Goal: Ask a question

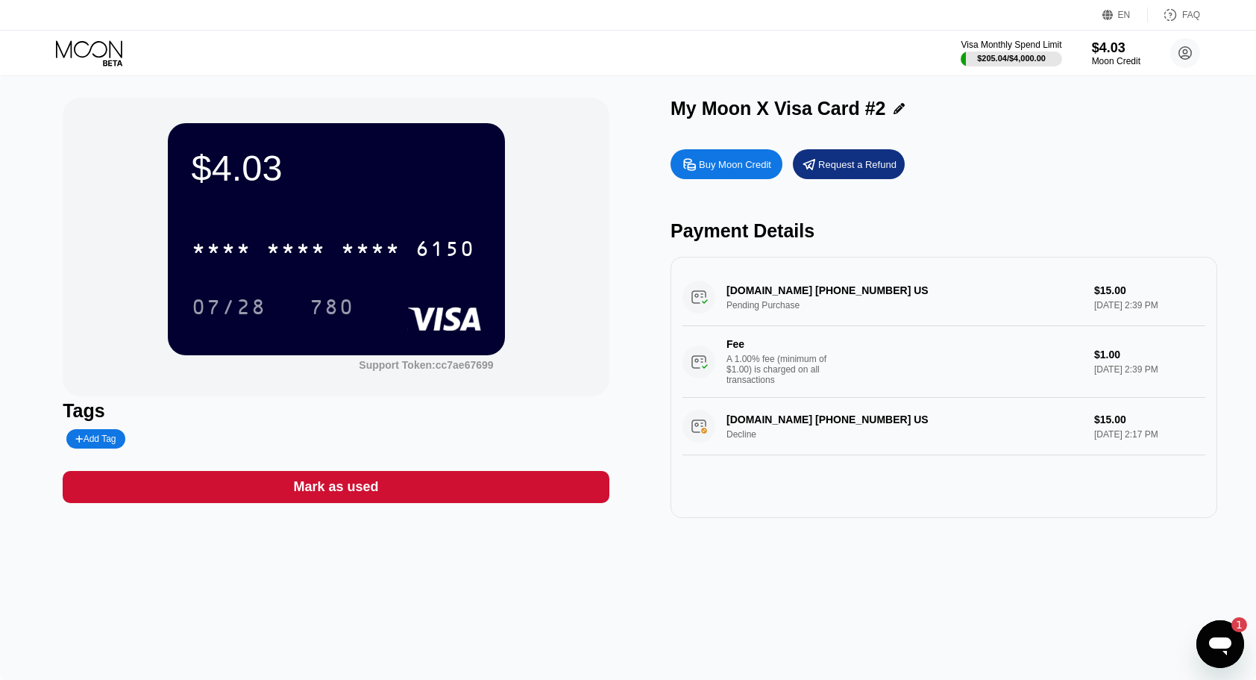
click at [87, 52] on icon at bounding box center [90, 53] width 69 height 26
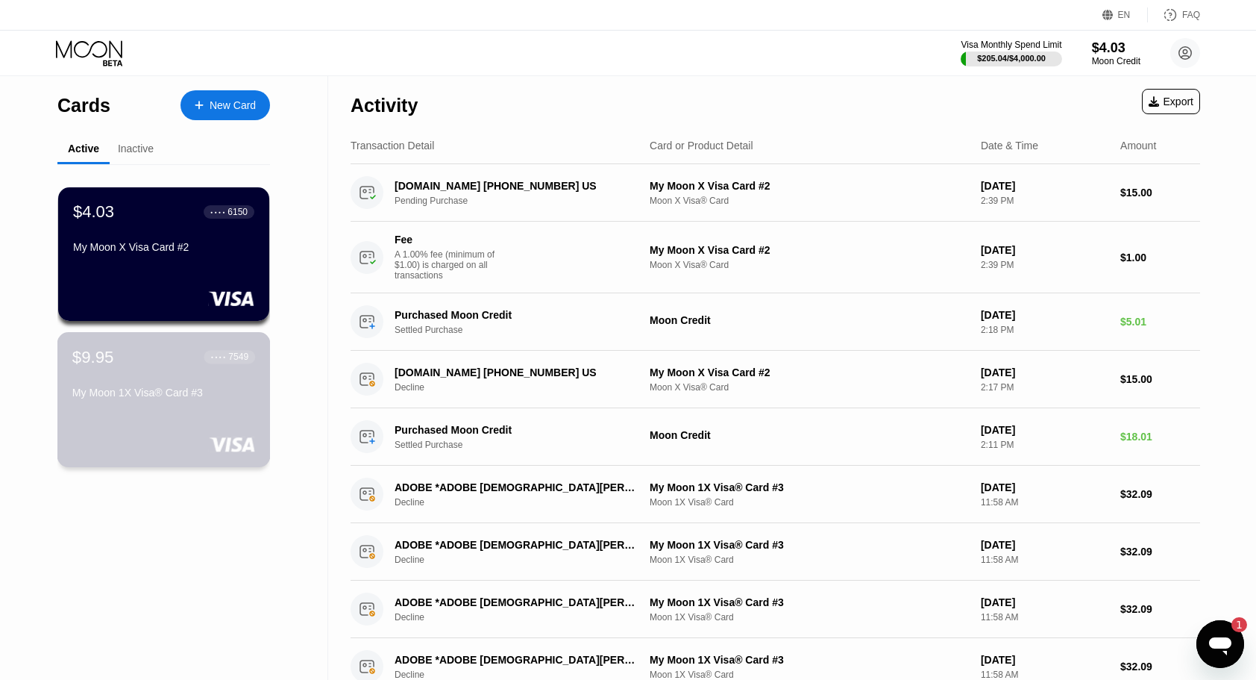
click at [197, 410] on div "$9.95 ● ● ● ● 7549 My Moon 1X Visa® Card #3" at bounding box center [163, 399] width 213 height 135
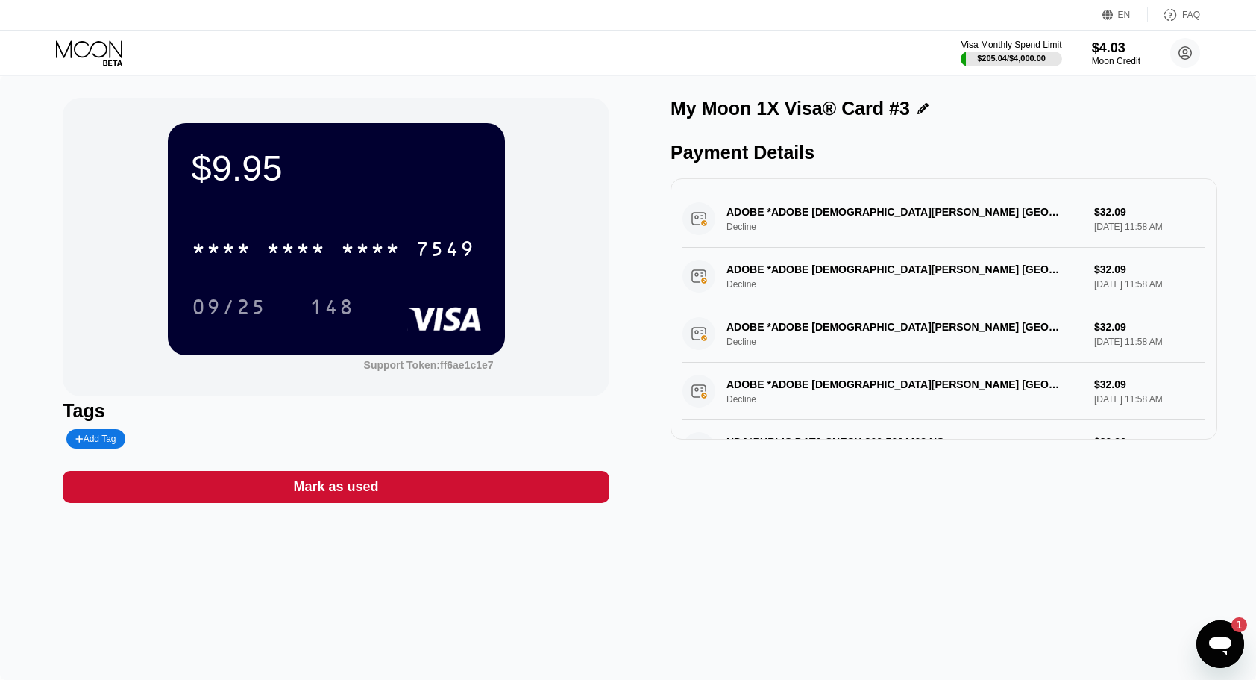
click at [1216, 651] on icon "Open messaging window, 1 unread message" at bounding box center [1220, 643] width 27 height 27
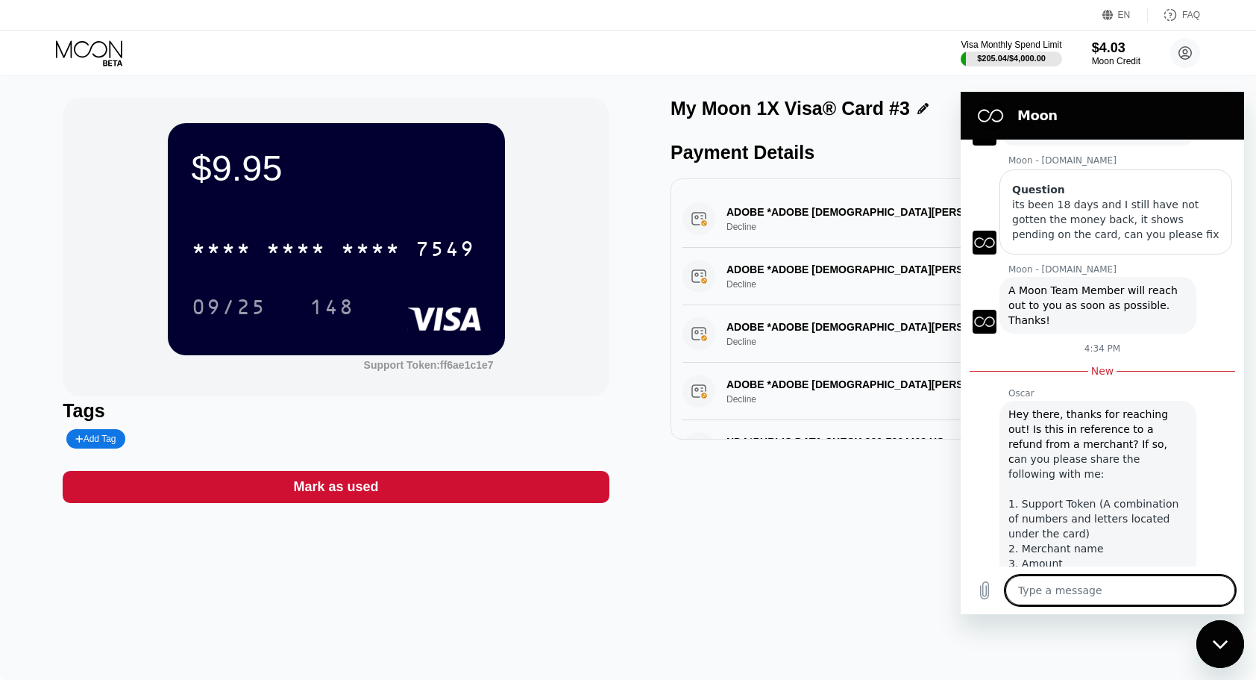
type textarea "x"
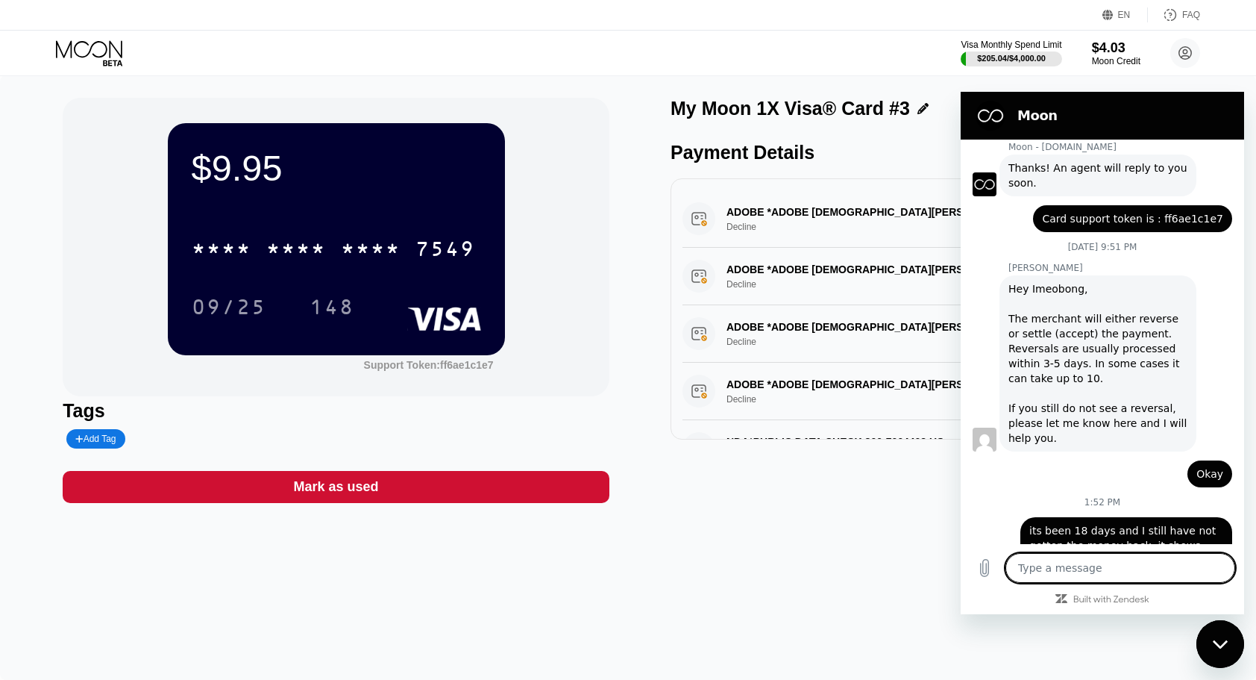
scroll to position [1347, 0]
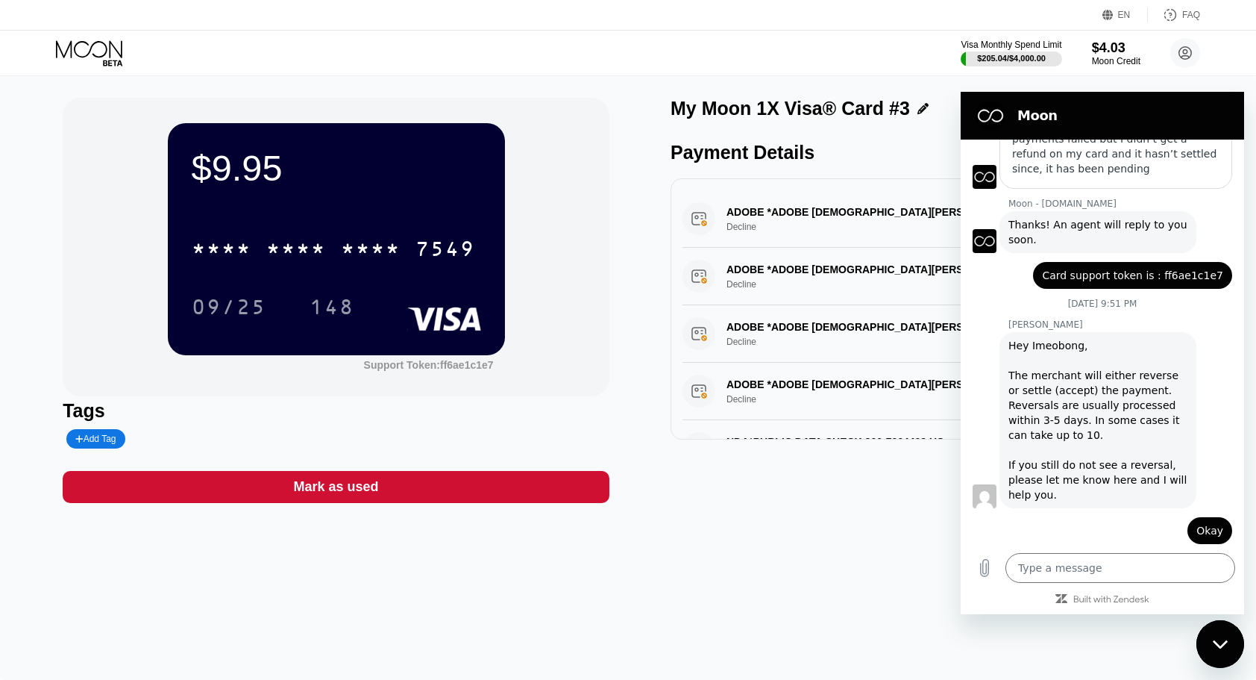
drag, startPoint x: 1056, startPoint y: 304, endPoint x: 1221, endPoint y: 316, distance: 165.3
click at [1221, 289] on div "Imeobong Ime (Maddox) says: Card support token is : ff6ae1c1e7" at bounding box center [1097, 271] width 272 height 36
copy span "Card support token is : ff6ae1c1e7"
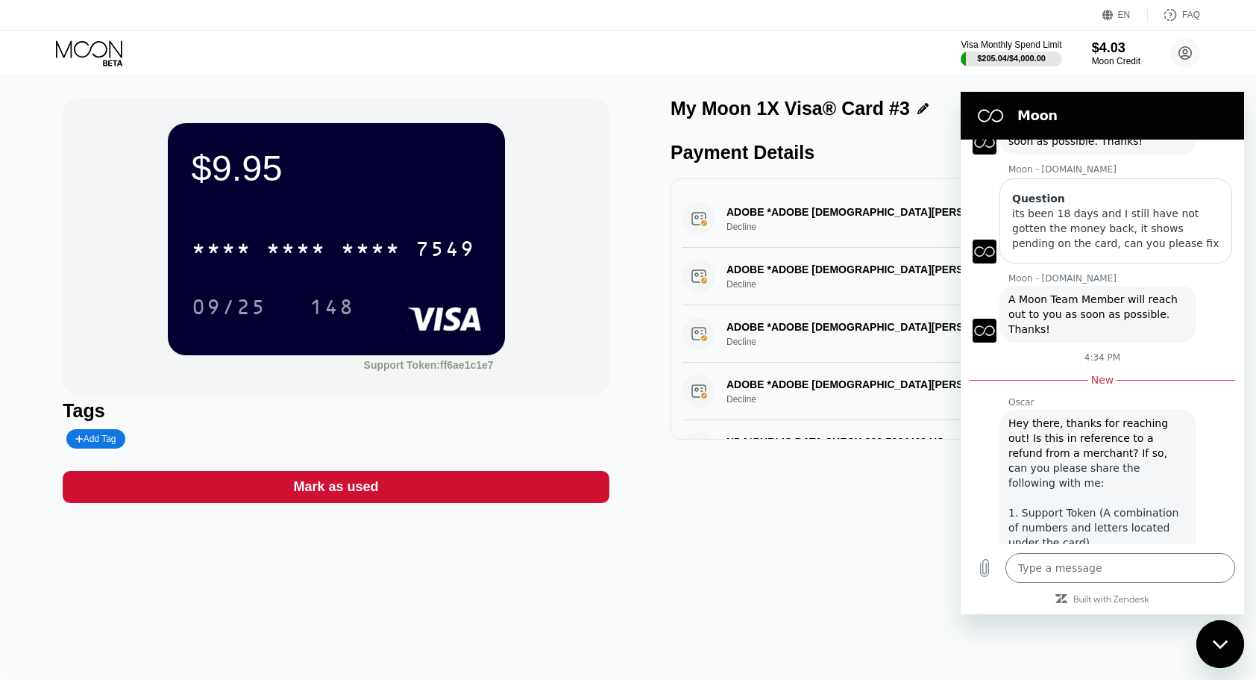
scroll to position [2049, 0]
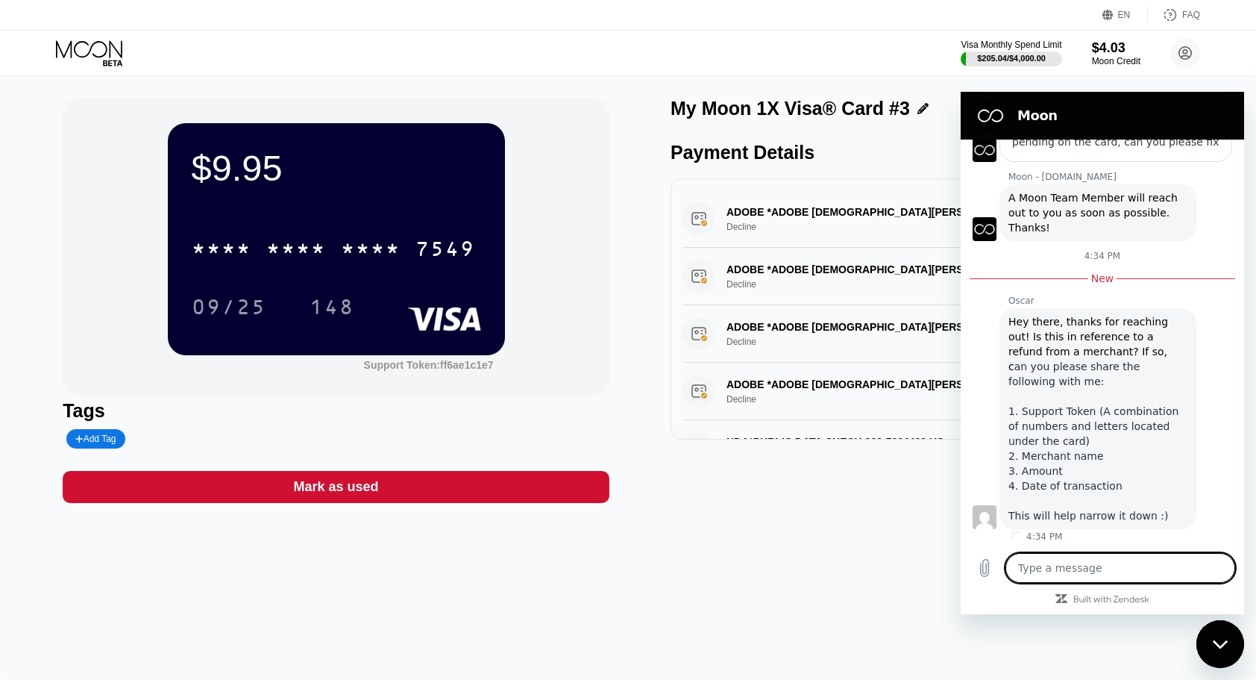
click at [1055, 571] on textarea at bounding box center [1121, 568] width 230 height 30
paste textarea "Card support token is : ff6ae1c1e7"
type textarea "Card support token is : ff6ae1c1e7"
type textarea "x"
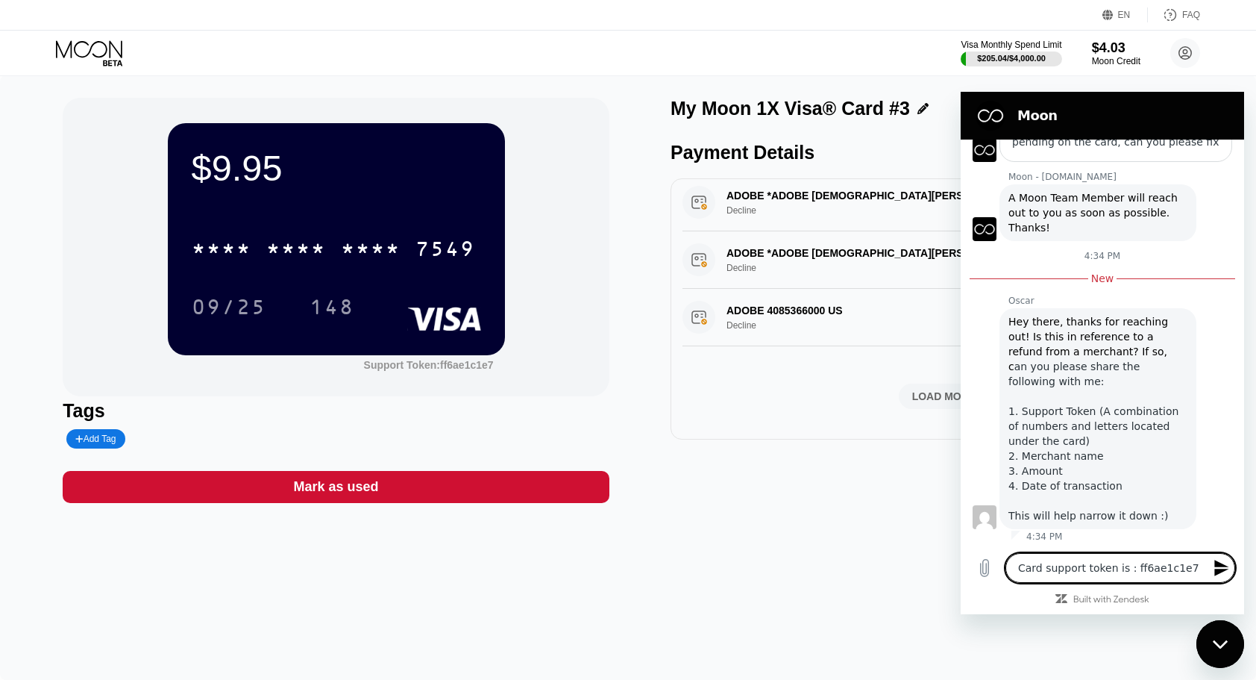
scroll to position [228, 0]
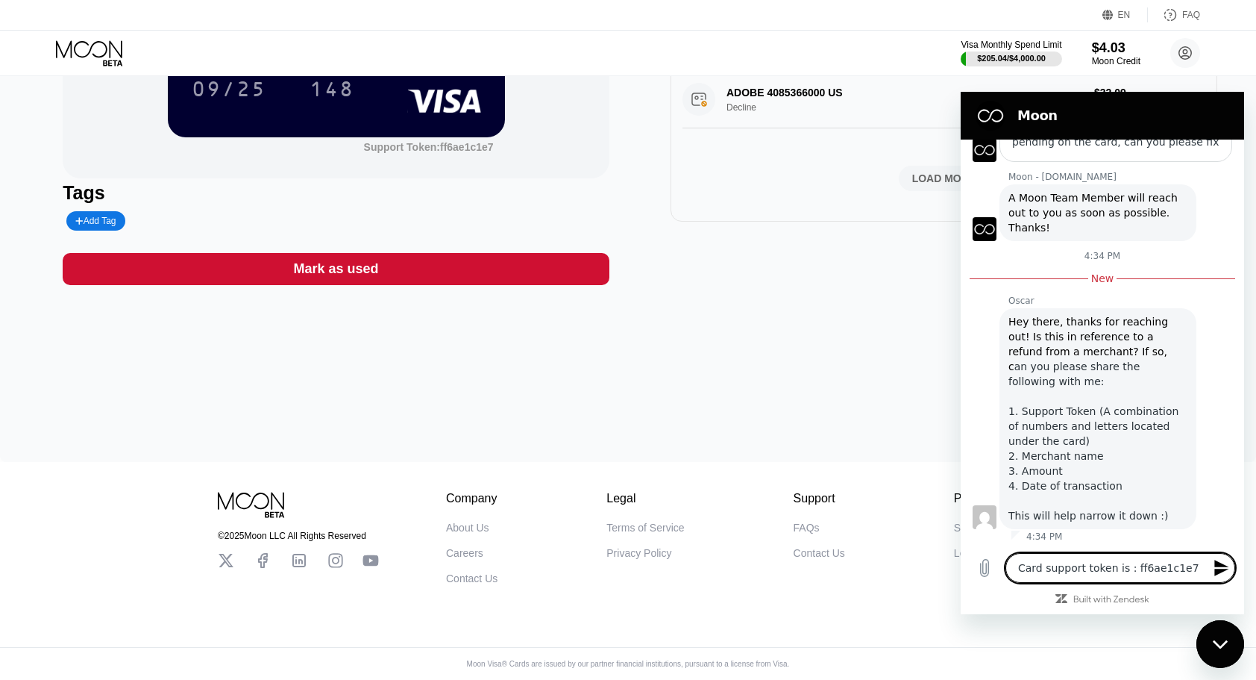
type textarea "Card support token is : ff6ae1c1e7"
click at [932, 166] on div "LOAD MORE" at bounding box center [944, 178] width 90 height 25
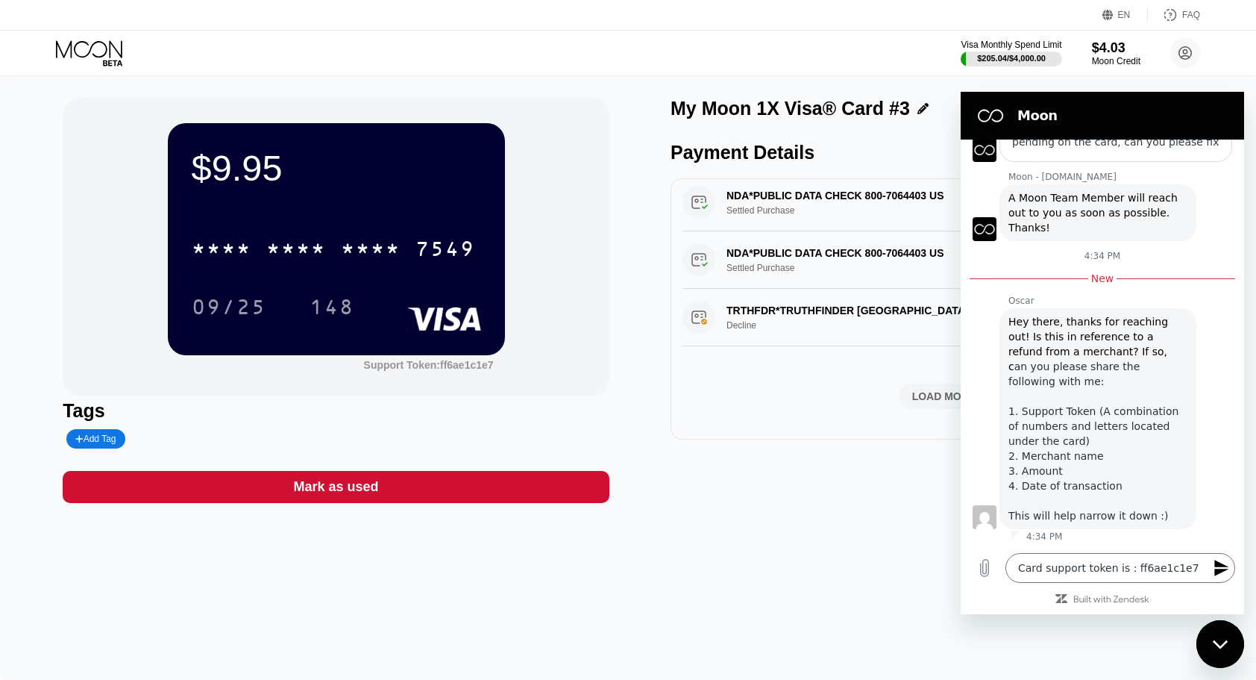
scroll to position [1, 0]
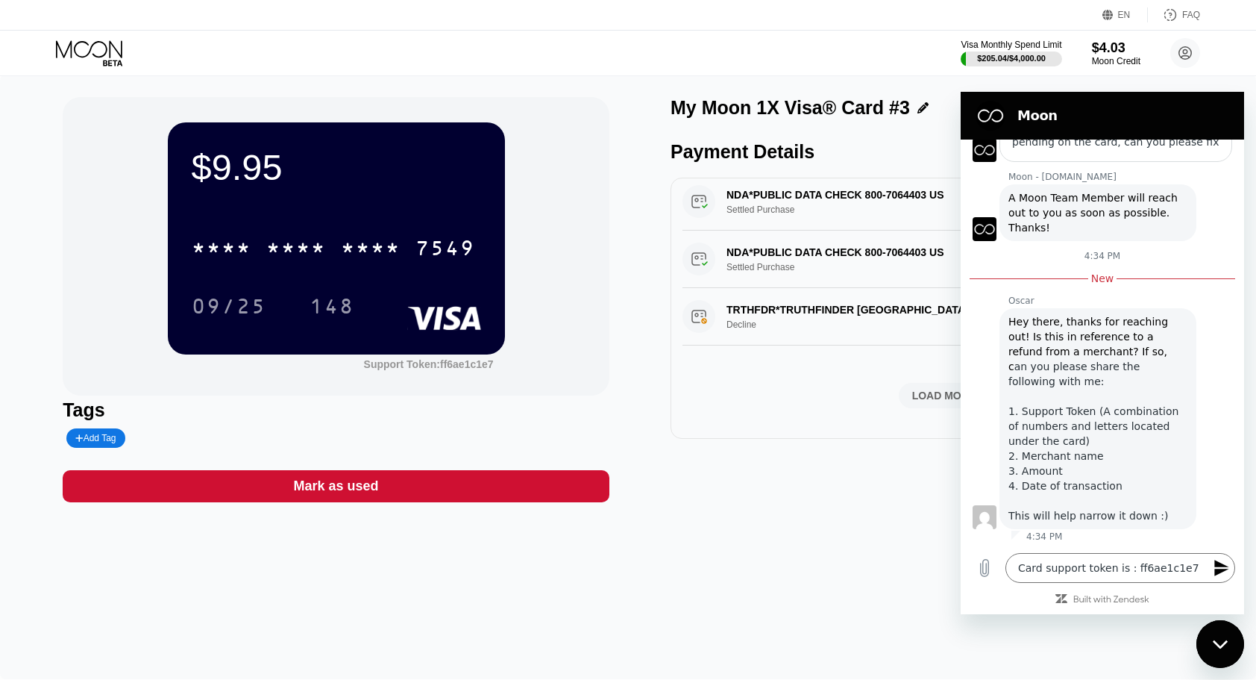
click at [916, 383] on div "LOAD MORE" at bounding box center [944, 395] width 90 height 25
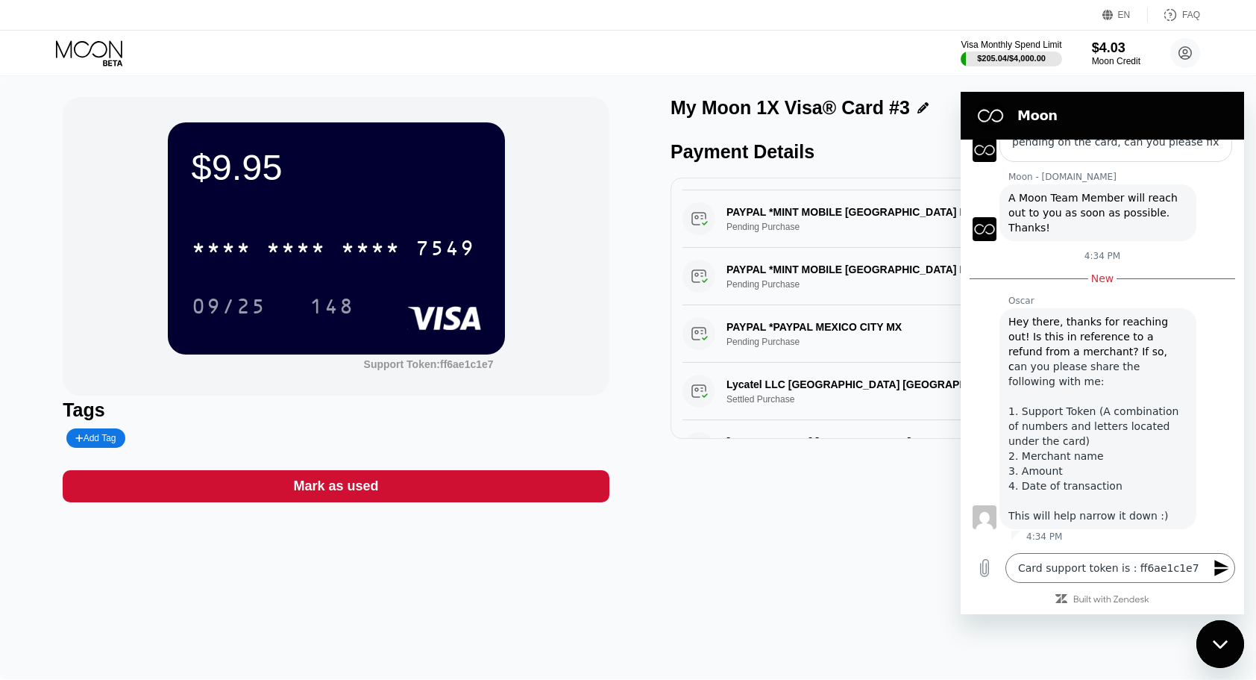
scroll to position [1551, 0]
drag, startPoint x: 725, startPoint y: 203, endPoint x: 927, endPoint y: 206, distance: 202.2
click at [927, 206] on div "PAYPAL *MINT MOBILE MEXICO CITY MX Pending Purchase $56.48 Aug 02, 2025 2:19 AM" at bounding box center [944, 218] width 523 height 57
drag, startPoint x: 927, startPoint y: 206, endPoint x: 780, endPoint y: 197, distance: 148.0
click at [780, 197] on div "PAYPAL *MINT MOBILE MEXICO CITY MX Pending Purchase $56.48 Aug 02, 2025 2:19 AM" at bounding box center [944, 218] width 523 height 57
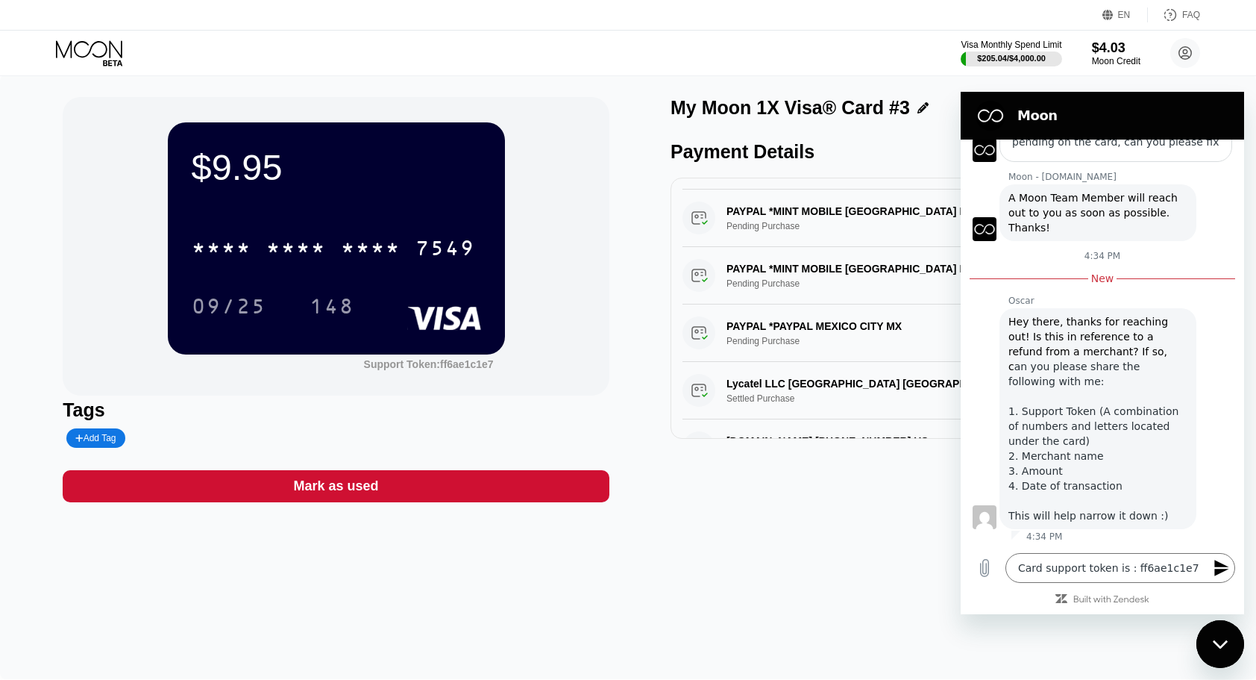
click at [1234, 649] on div "Close messaging window" at bounding box center [1220, 643] width 45 height 45
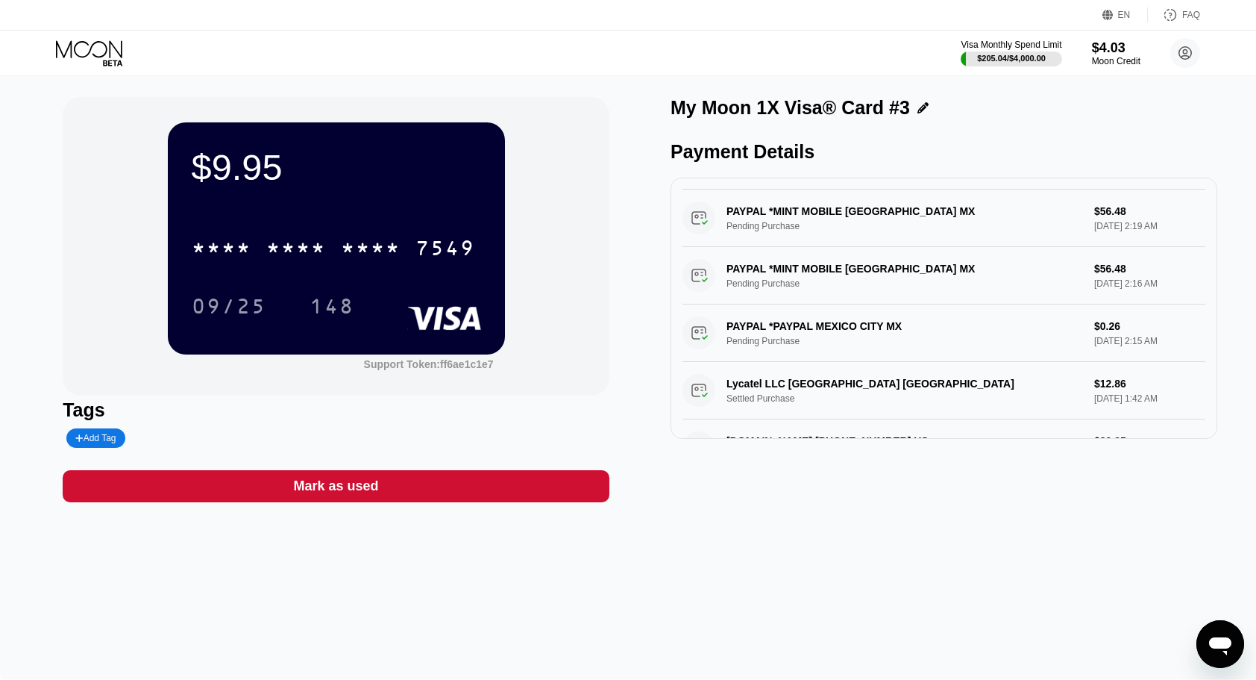
drag, startPoint x: 1176, startPoint y: 338, endPoint x: 883, endPoint y: 243, distance: 308.1
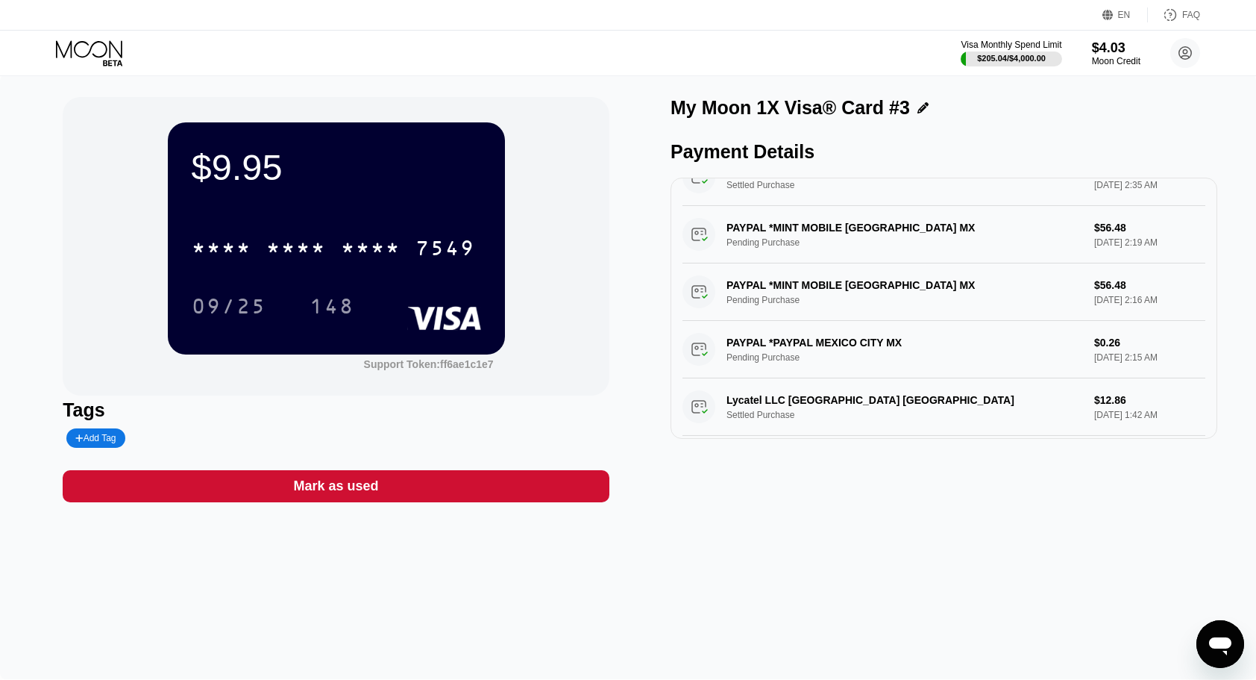
scroll to position [1534, 0]
click at [729, 223] on div "PAYPAL *MINT MOBILE MEXICO CITY MX Pending Purchase $56.48 Aug 02, 2025 2:19 AM" at bounding box center [944, 235] width 523 height 57
drag, startPoint x: 729, startPoint y: 223, endPoint x: 749, endPoint y: 244, distance: 29.0
click at [749, 244] on div "PAYPAL *MINT MOBILE MEXICO CITY MX Pending Purchase $56.48 Aug 02, 2025 2:19 AM" at bounding box center [944, 235] width 523 height 57
drag, startPoint x: 732, startPoint y: 228, endPoint x: 762, endPoint y: 249, distance: 37.0
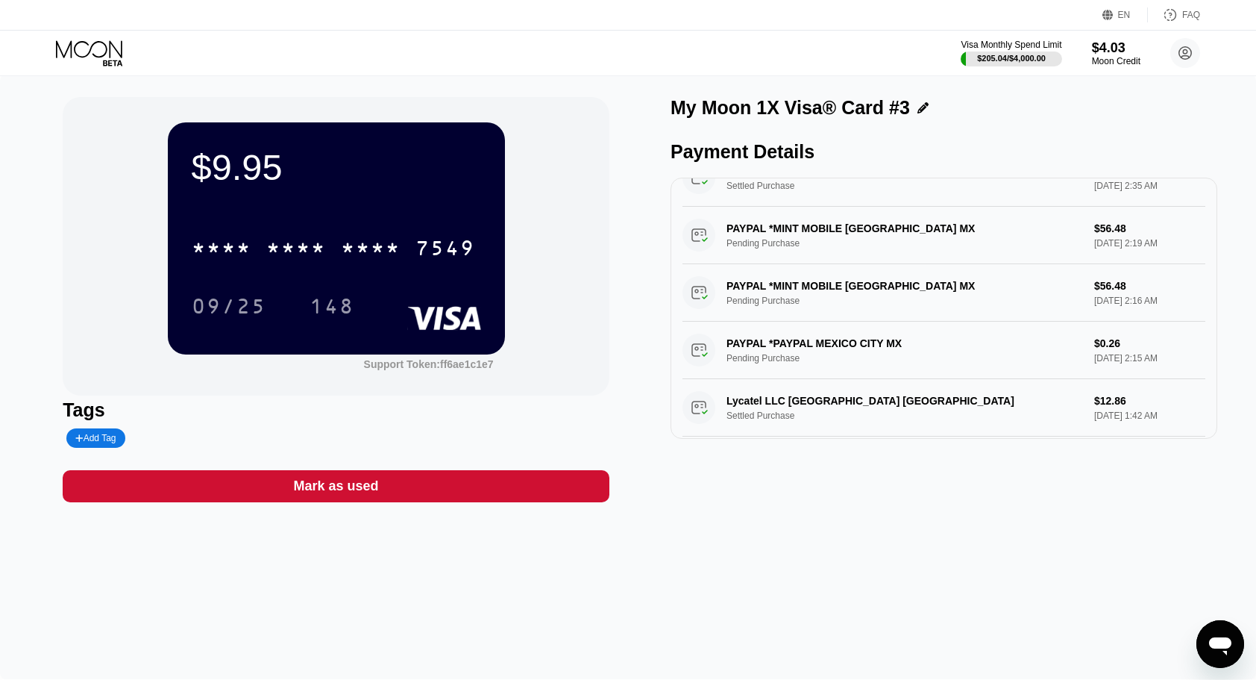
click at [762, 249] on div "PAYPAL *MINT MOBILE MEXICO CITY MX Pending Purchase $56.48 Aug 02, 2025 2:19 AM" at bounding box center [944, 235] width 523 height 57
drag, startPoint x: 739, startPoint y: 230, endPoint x: 765, endPoint y: 245, distance: 30.1
click at [765, 245] on div "PAYPAL *MINT MOBILE MEXICO CITY MX Pending Purchase $56.48 Aug 02, 2025 2:19 AM" at bounding box center [944, 235] width 523 height 57
drag, startPoint x: 727, startPoint y: 230, endPoint x: 807, endPoint y: 285, distance: 97.7
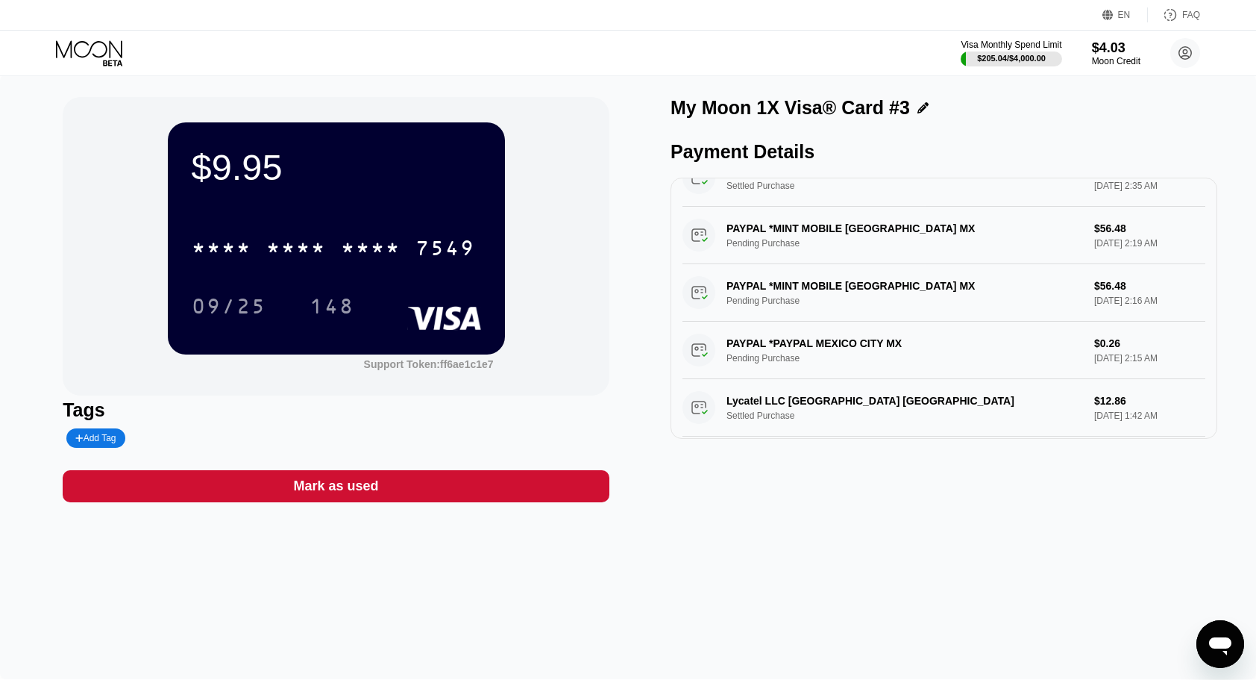
drag, startPoint x: 717, startPoint y: 218, endPoint x: 861, endPoint y: 336, distance: 186.1
click at [1233, 654] on icon "Open messaging window" at bounding box center [1220, 643] width 27 height 27
type textarea "x"
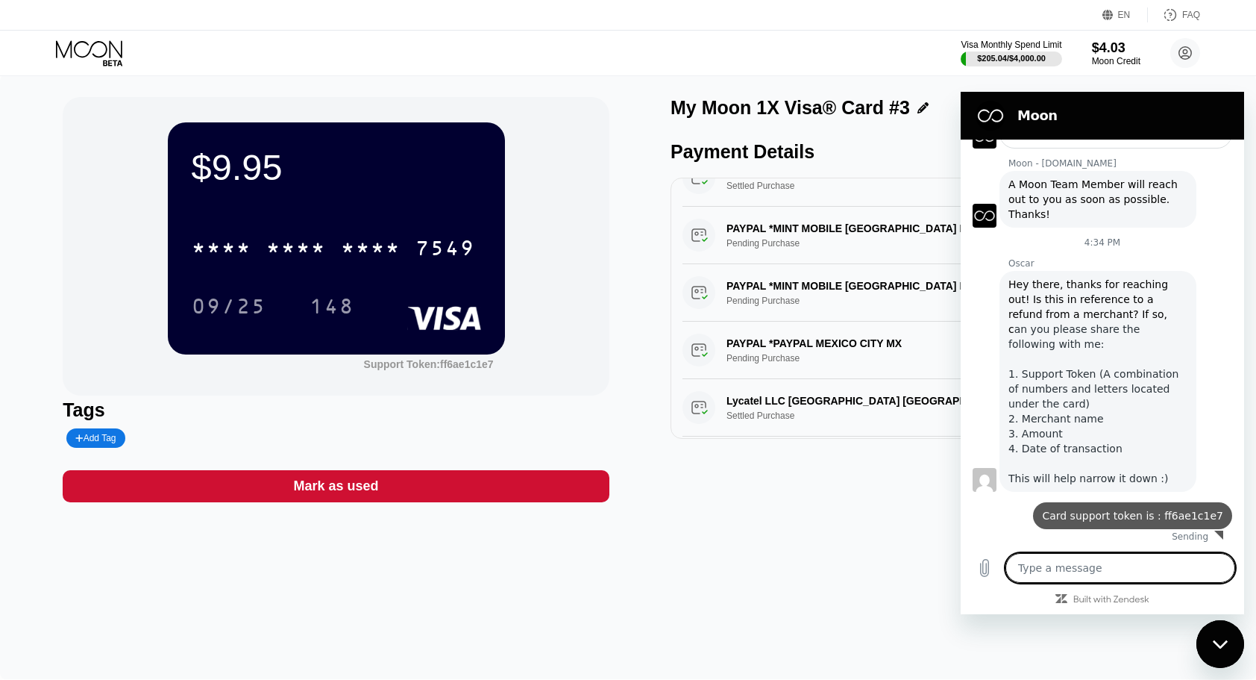
scroll to position [2061, 0]
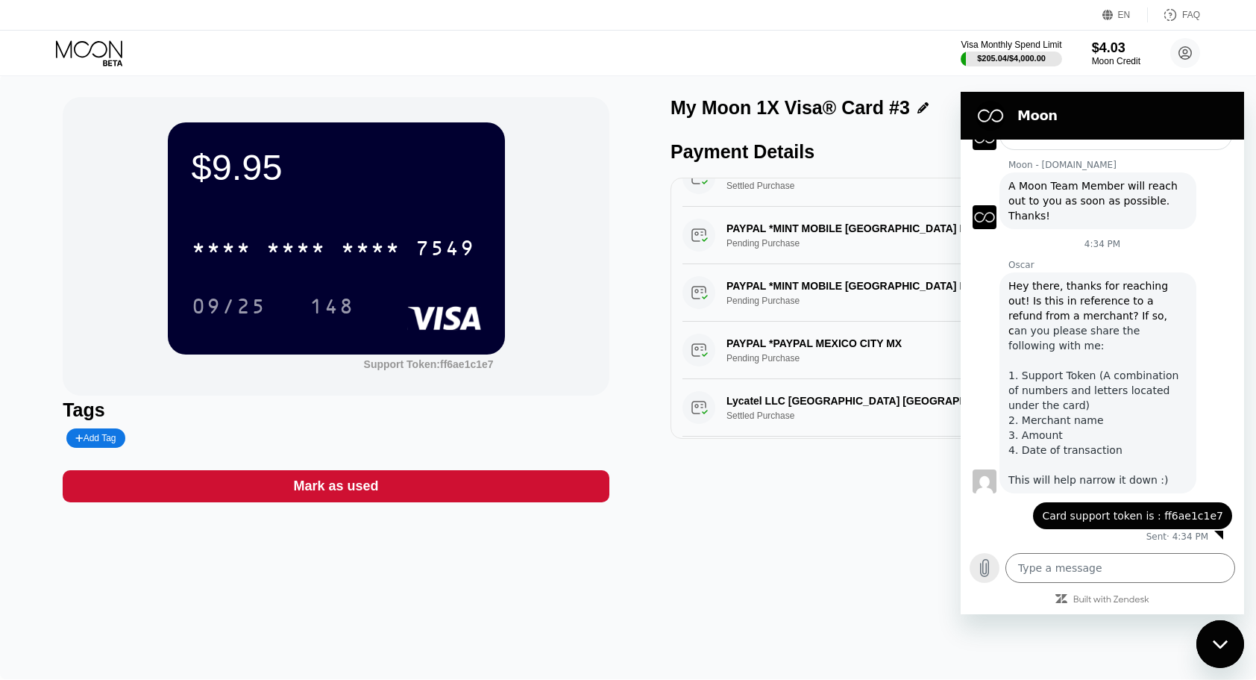
click at [986, 574] on icon "Upload file" at bounding box center [985, 568] width 18 height 18
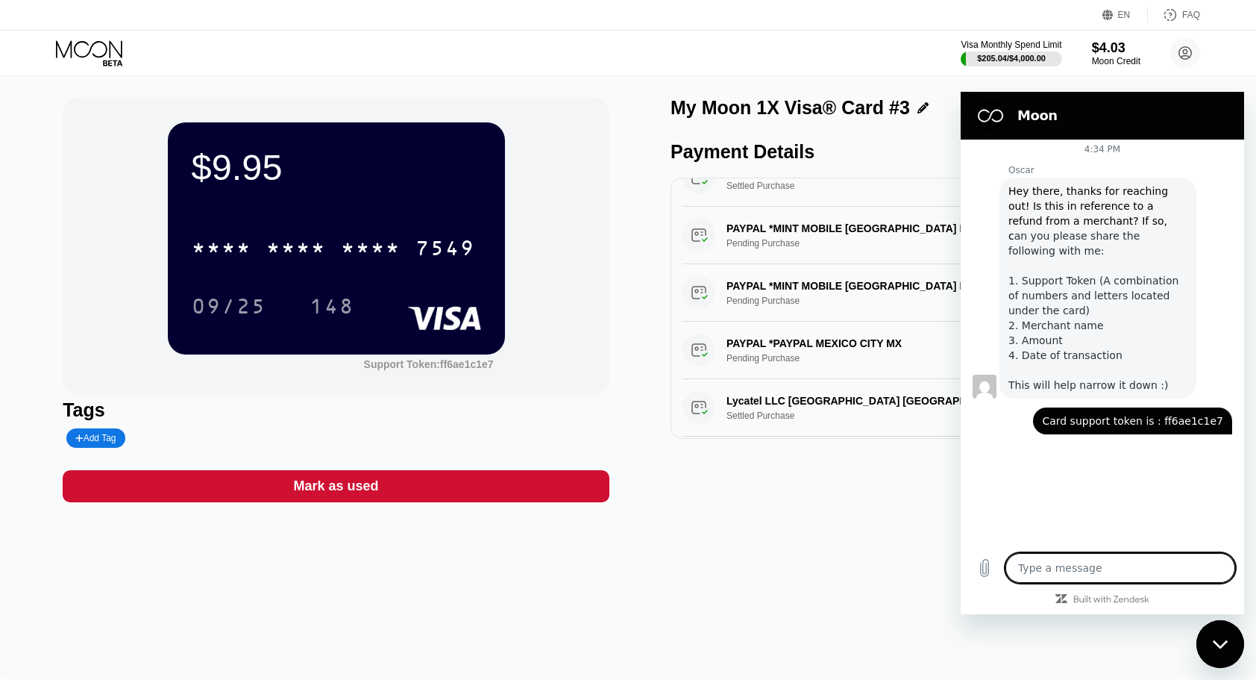
scroll to position [2171, 0]
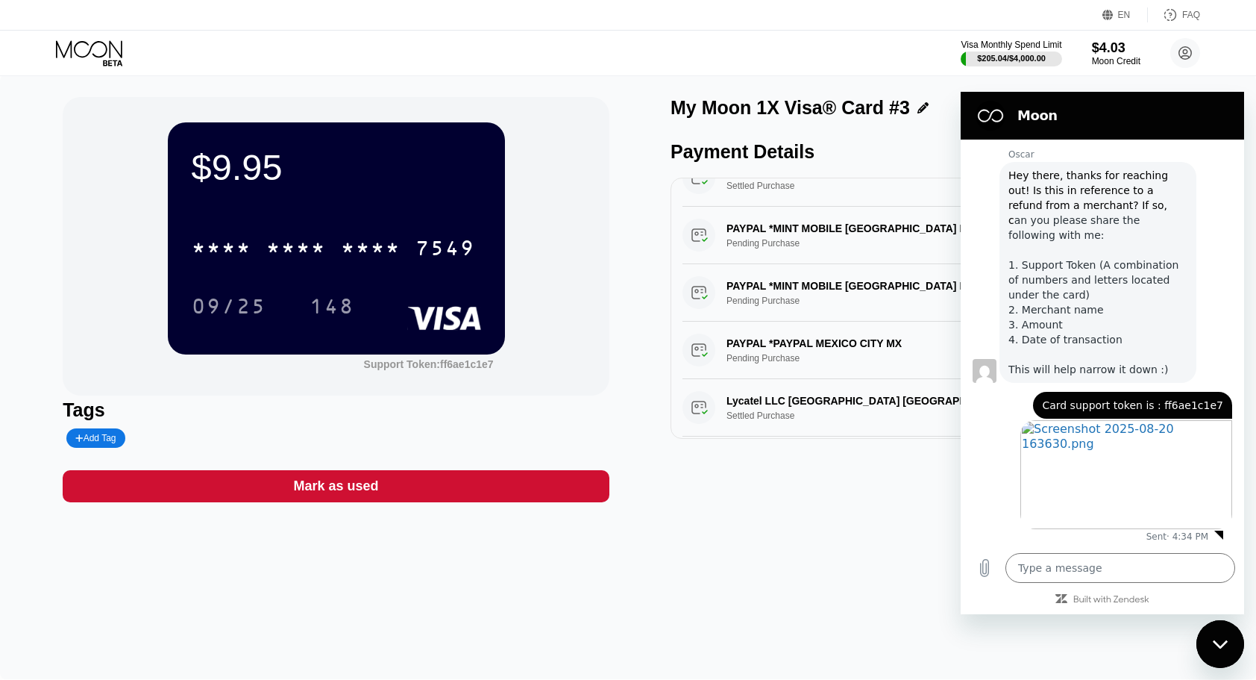
click at [915, 502] on div "My Moon 1X Visa® Card #3 Payment Details ADOBE *ADOBE SAN JOSE US Decline $32.0…" at bounding box center [944, 299] width 547 height 405
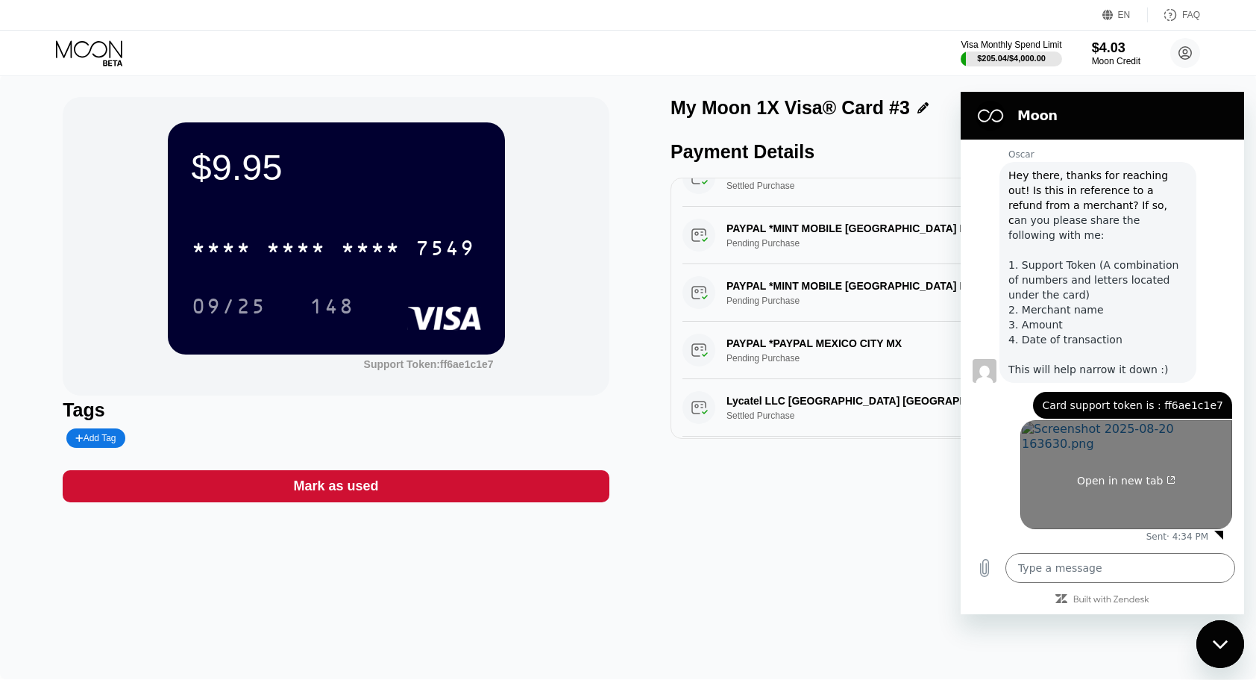
click at [1094, 483] on span "Open in new tab" at bounding box center [1126, 481] width 98 height 12
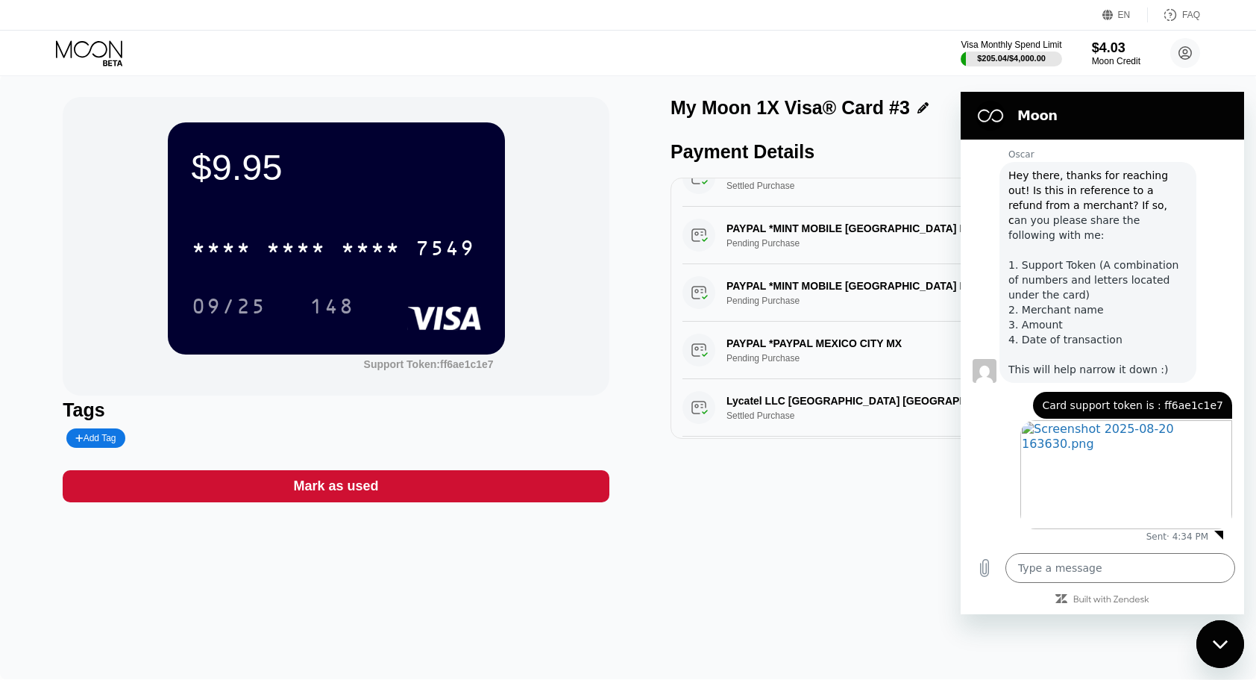
click at [1224, 652] on div "Close messaging window" at bounding box center [1220, 643] width 45 height 45
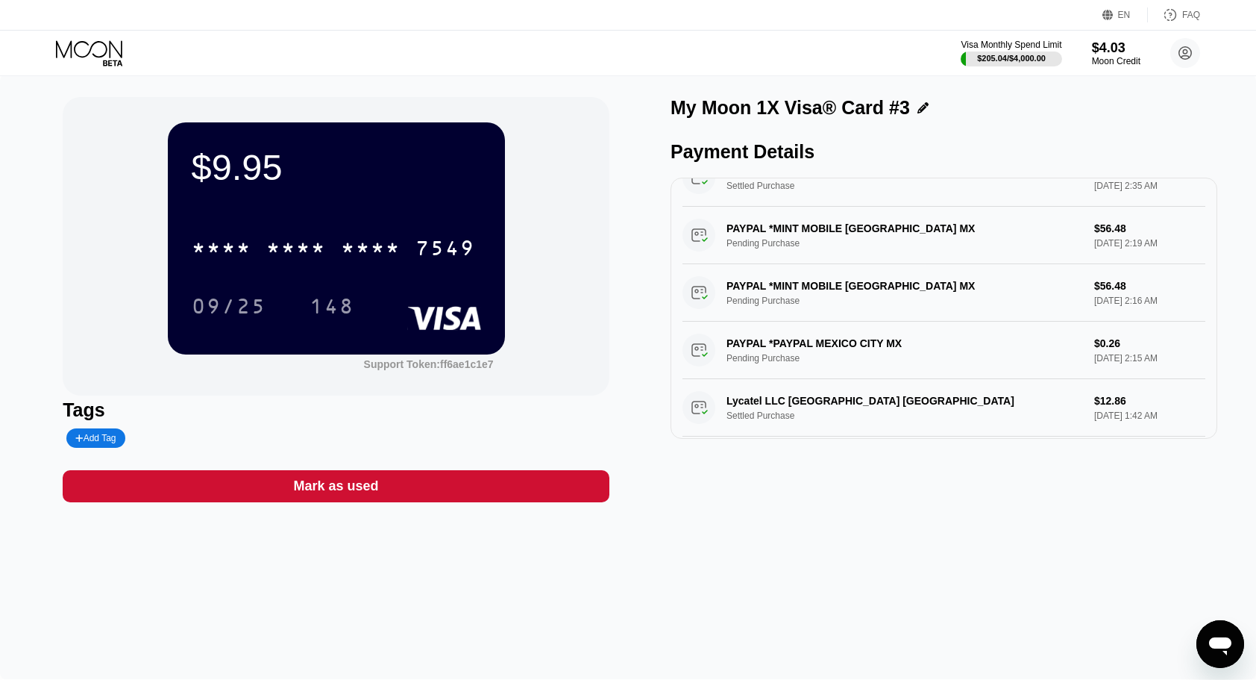
click at [1224, 657] on div "Open messaging window" at bounding box center [1220, 643] width 45 height 45
type textarea "x"
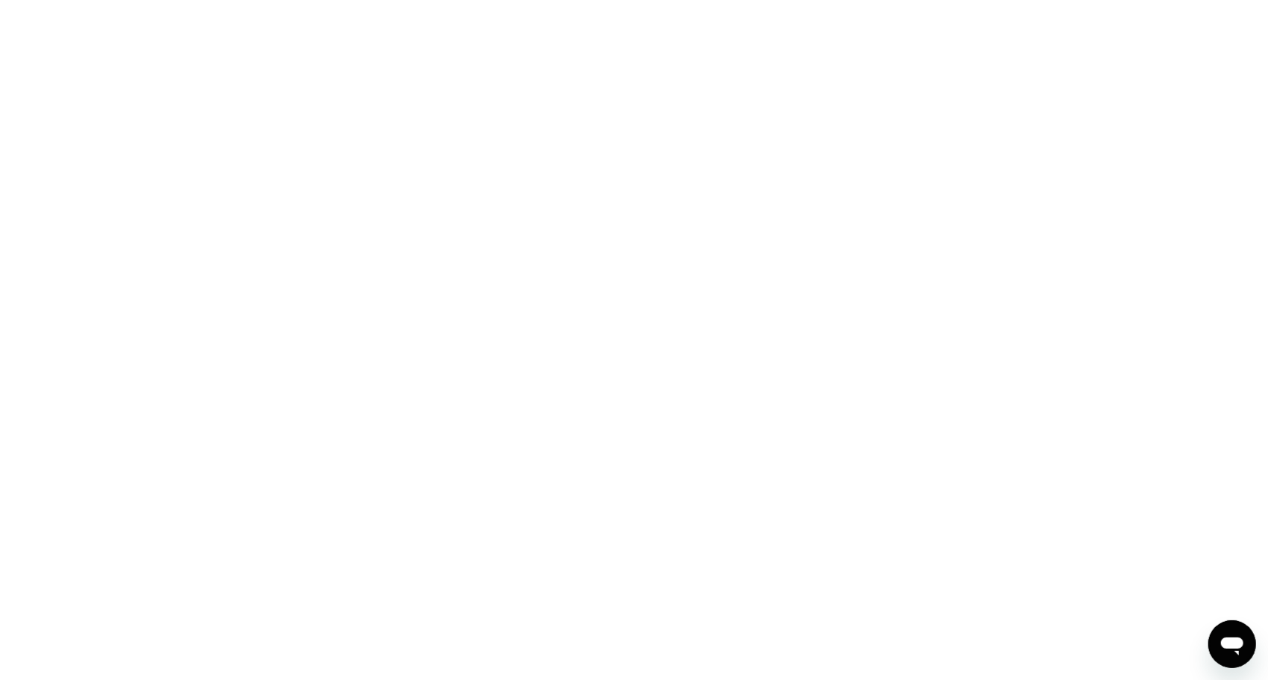
click at [1227, 643] on icon "Open messaging window" at bounding box center [1231, 645] width 22 height 18
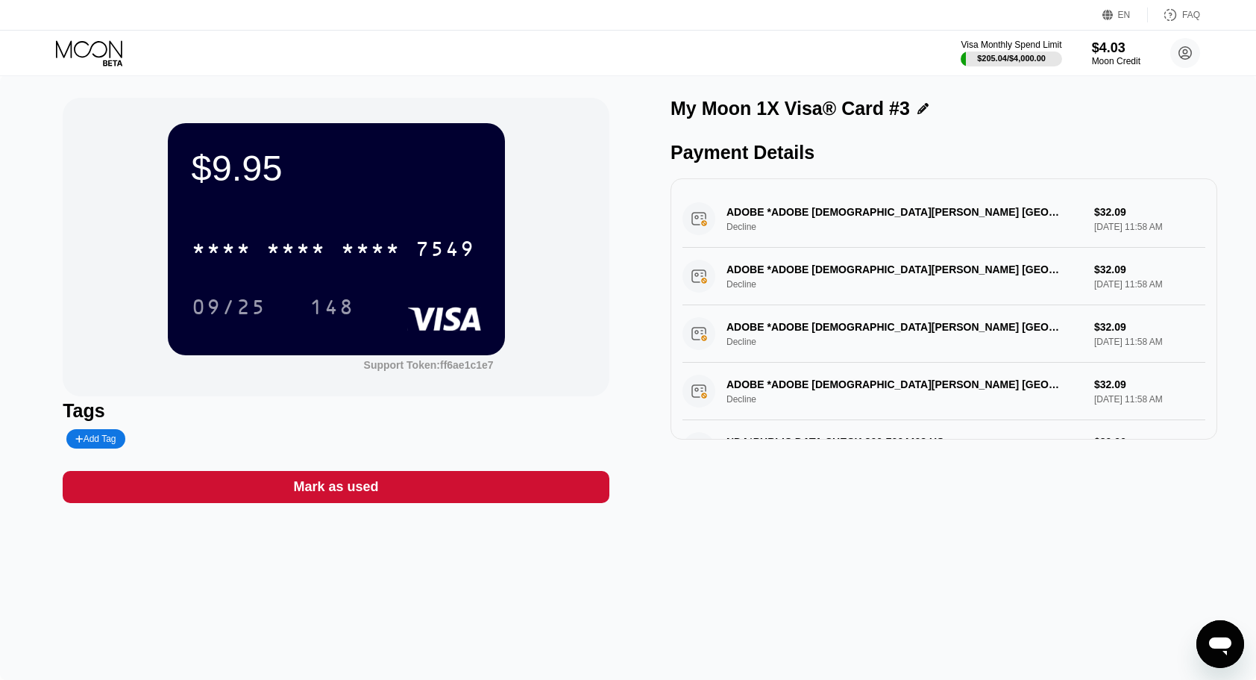
click at [1208, 623] on div "Open messaging window" at bounding box center [1220, 643] width 45 height 45
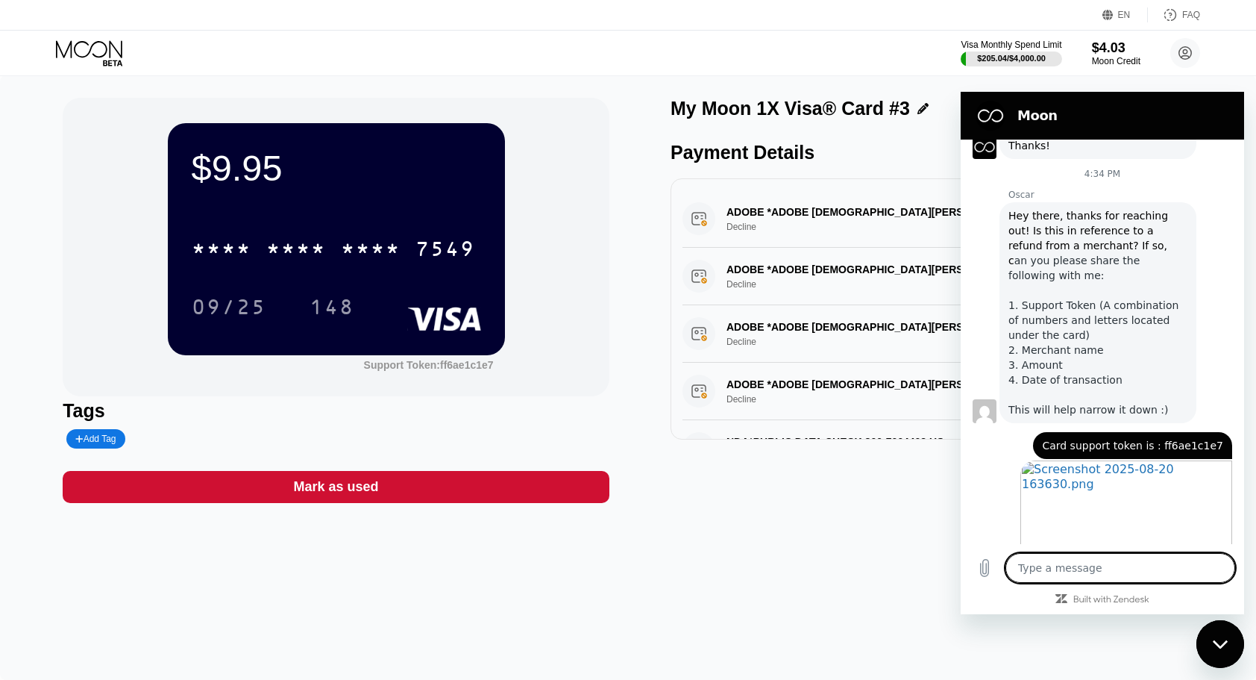
scroll to position [2171, 0]
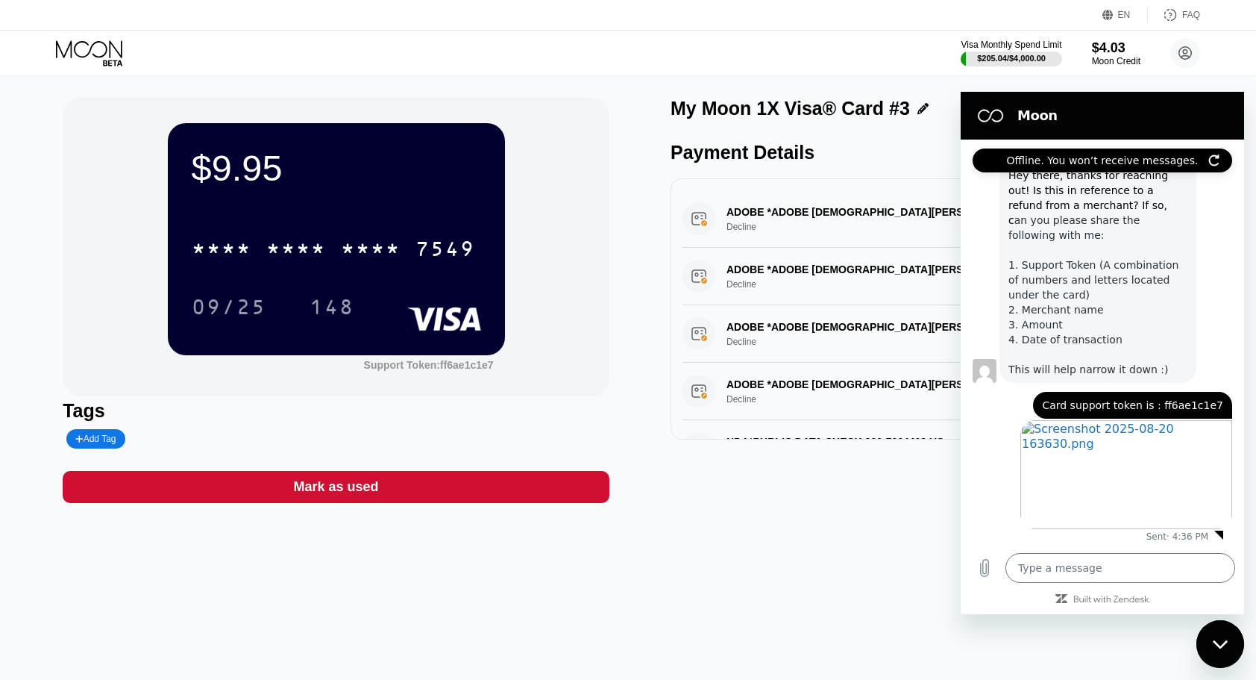
type textarea "x"
